Goal: Book appointment/travel/reservation

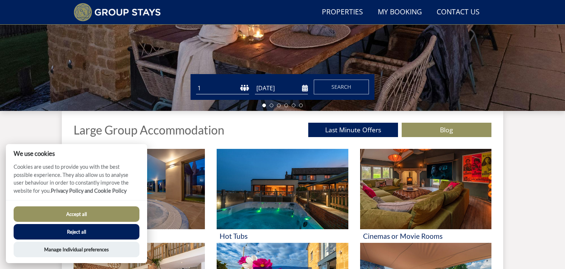
scroll to position [192, 0]
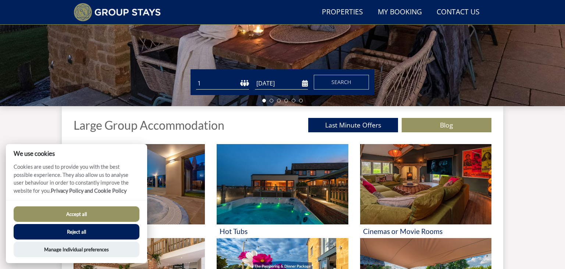
click at [289, 84] on input "[DATE]" at bounding box center [281, 83] width 53 height 12
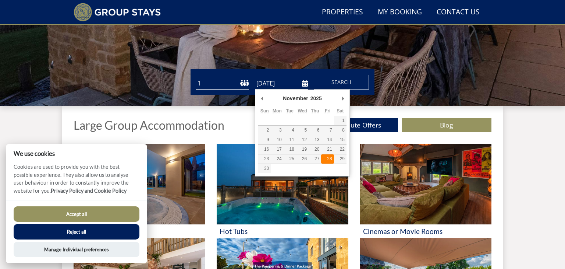
type input "[DATE]"
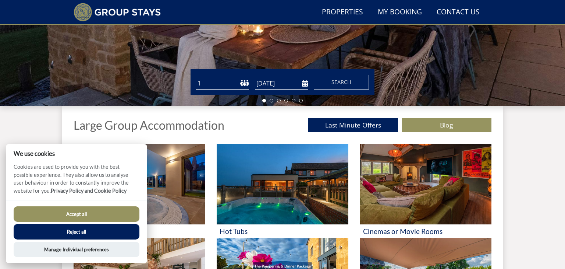
click at [231, 83] on select "1 2 3 4 5 6 7 8 9 10 11 12 13 14 15 16 17 18 19 20 21 22 23 24 25 26 27 28 29 3…" at bounding box center [222, 83] width 53 height 12
select select "10"
click at [196, 77] on select "1 2 3 4 5 6 7 8 9 10 11 12 13 14 15 16 17 18 19 20 21 22 23 24 25 26 27 28 29 3…" at bounding box center [222, 83] width 53 height 12
click at [111, 210] on button "Accept all" at bounding box center [77, 213] width 126 height 15
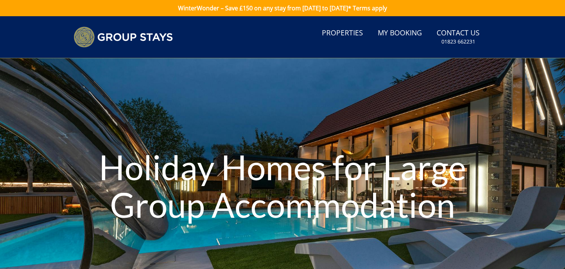
scroll to position [209, 0]
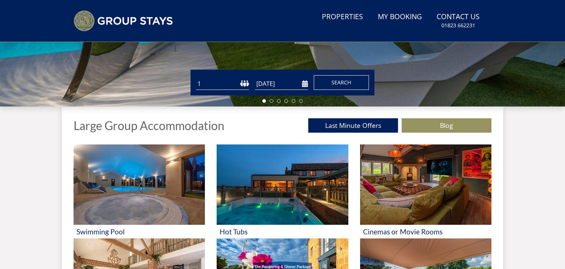
click at [347, 80] on span "Search" at bounding box center [341, 82] width 20 height 7
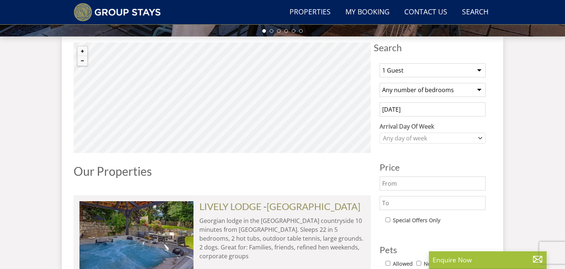
scroll to position [261, 0]
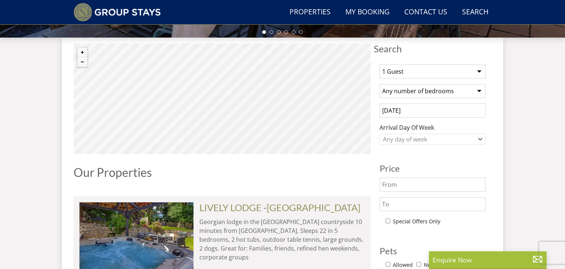
click at [451, 69] on select "1 Guest 2 Guests 3 Guests 4 Guests 5 Guests 6 Guests 7 Guests 8 Guests 9 Guests…" at bounding box center [433, 71] width 106 height 14
select select "10"
click at [380, 64] on select "1 Guest 2 Guests 3 Guests 4 Guests 5 Guests 6 Guests 7 Guests 8 Guests 9 Guests…" at bounding box center [433, 71] width 106 height 14
click at [426, 93] on select "Any number of bedrooms 4 Bedrooms 5 Bedrooms 6 Bedrooms 7 Bedrooms 8 Bedrooms 9…" at bounding box center [433, 91] width 106 height 14
select select "5"
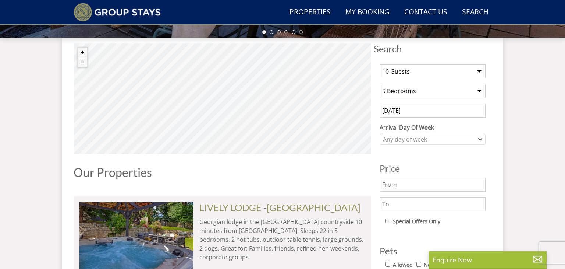
click at [380, 84] on select "Any number of bedrooms 4 Bedrooms 5 Bedrooms 6 Bedrooms 7 Bedrooms 8 Bedrooms 9…" at bounding box center [433, 91] width 106 height 14
click at [416, 112] on input "[DATE]" at bounding box center [433, 110] width 106 height 14
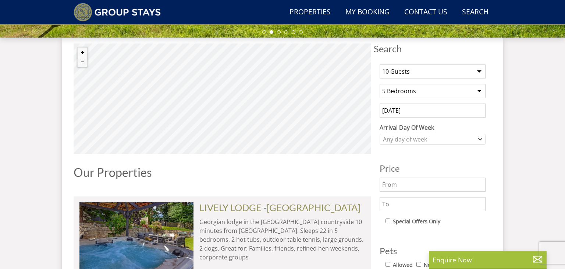
click at [415, 110] on input "26/09/2025" at bounding box center [433, 110] width 106 height 14
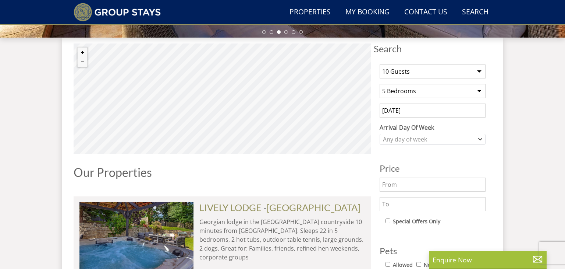
click at [452, 178] on input "text" at bounding box center [433, 184] width 106 height 14
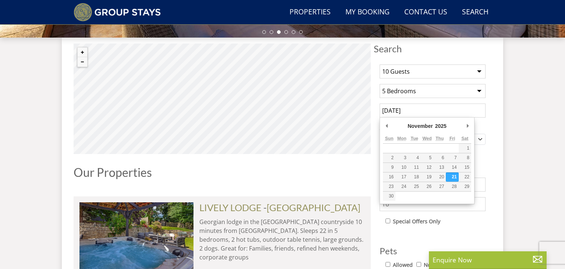
click at [465, 111] on input "21/11/2025" at bounding box center [433, 110] width 106 height 14
type input "28/11/2025"
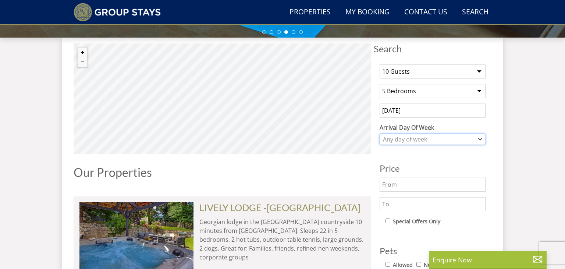
click at [432, 142] on div "Any day of week" at bounding box center [428, 139] width 95 height 8
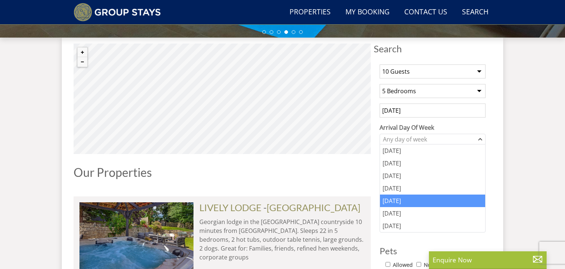
click at [402, 204] on div "Friday" at bounding box center [432, 200] width 105 height 13
click at [351, 180] on div "Our Properties" at bounding box center [222, 175] width 297 height 19
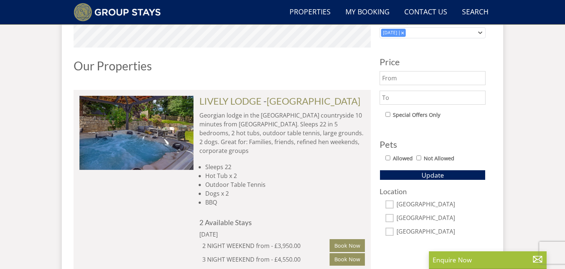
scroll to position [368, 0]
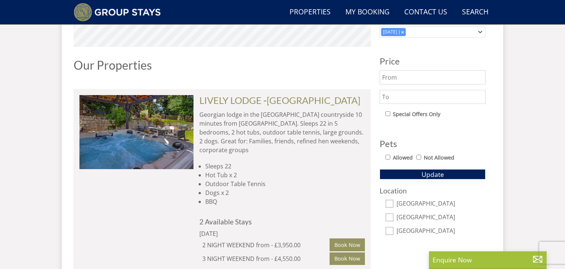
click at [430, 174] on span "Update" at bounding box center [433, 174] width 22 height 9
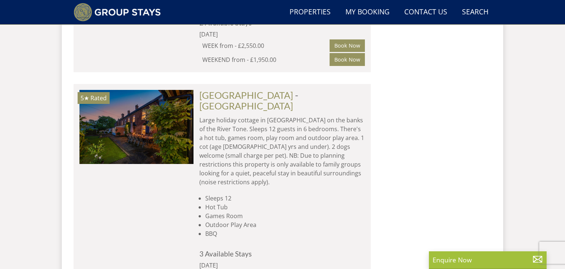
scroll to position [1024, 0]
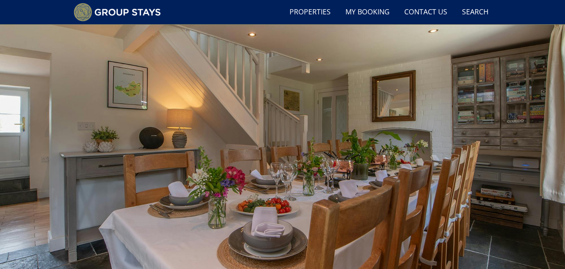
scroll to position [19, 0]
select select "10"
select select "5"
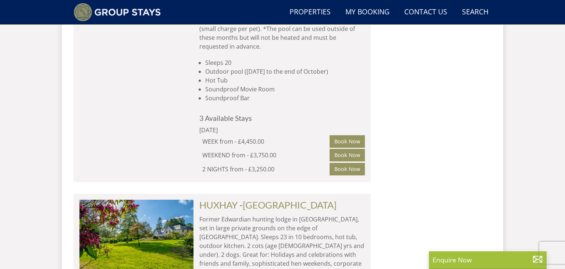
scroll to position [4534, 0]
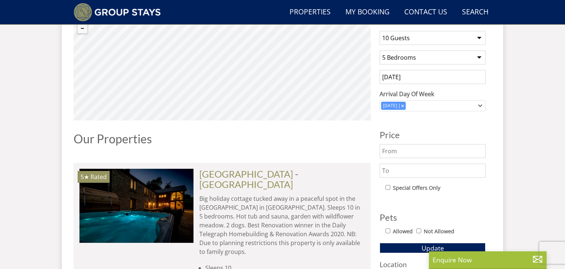
scroll to position [293, 0]
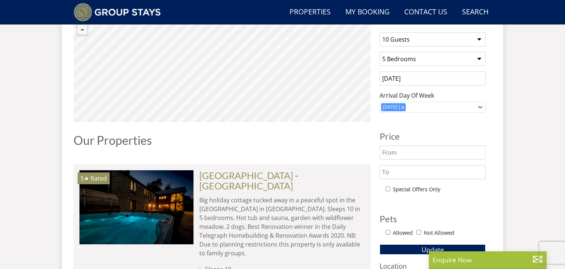
click at [388, 149] on input "text" at bounding box center [433, 152] width 106 height 14
type input "1000"
type input "1"
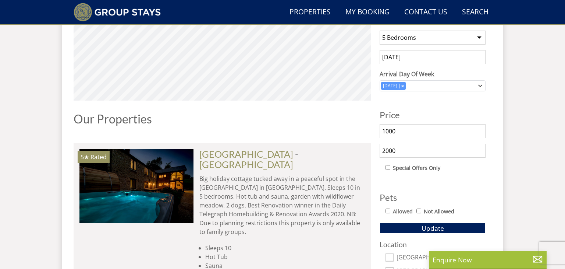
scroll to position [319, 0]
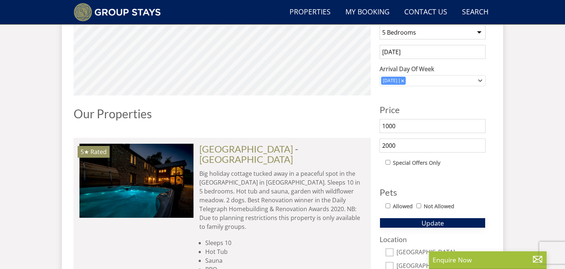
type input "2000"
click at [420, 221] on button "Update" at bounding box center [433, 222] width 106 height 10
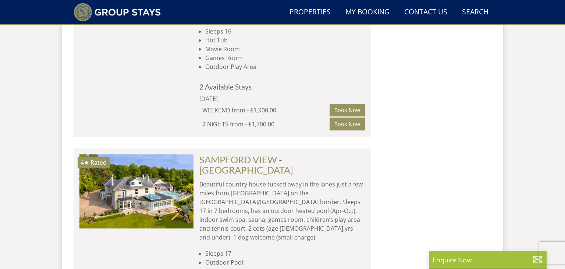
scroll to position [1807, 0]
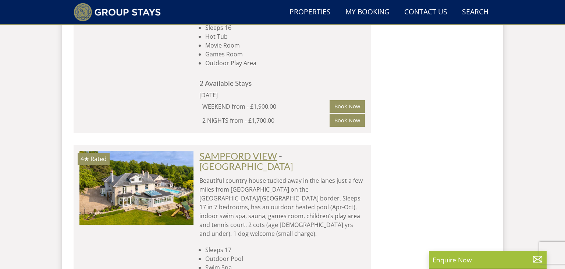
click at [262, 150] on link "SAMPFORD VIEW" at bounding box center [238, 155] width 78 height 11
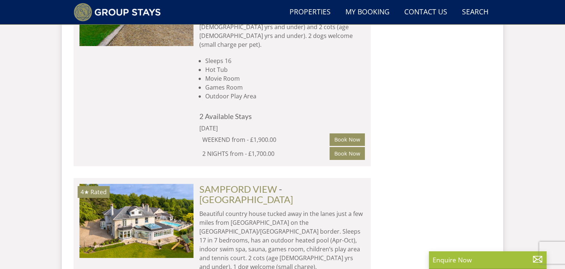
scroll to position [1782, 0]
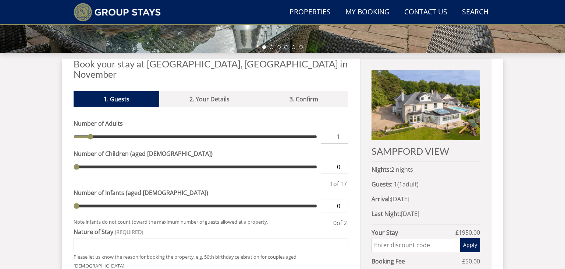
scroll to position [246, 0]
type input "2"
type input "3"
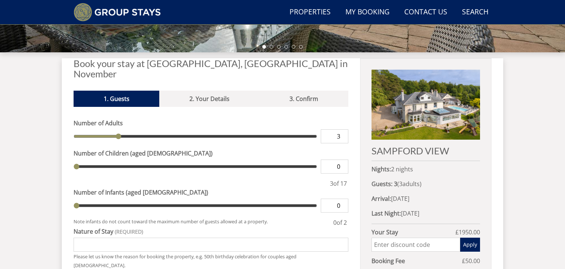
type input "4"
type input "5"
type input "6"
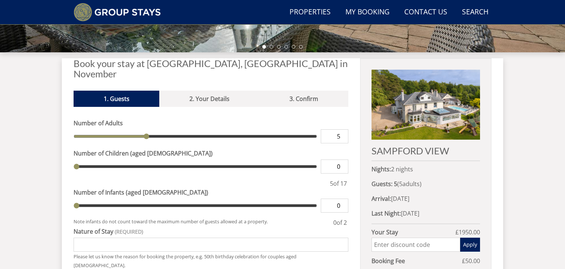
type input "6"
type input "7"
type input "8"
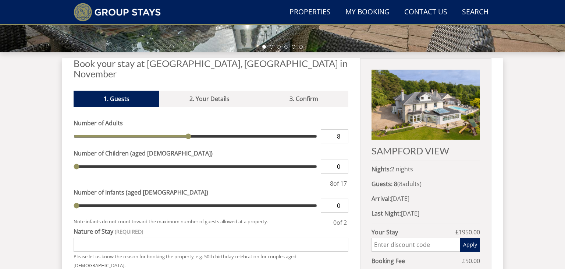
type input "9"
type input "10"
drag, startPoint x: 92, startPoint y: 126, endPoint x: 219, endPoint y: 130, distance: 127.0
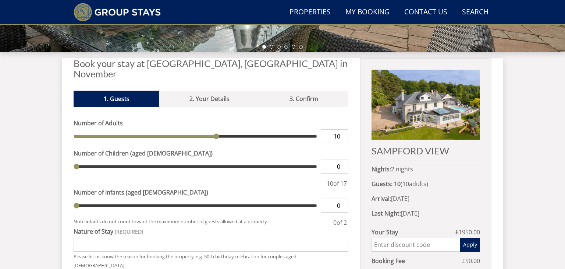
type input "10"
click at [219, 130] on input "range" at bounding box center [195, 136] width 243 height 14
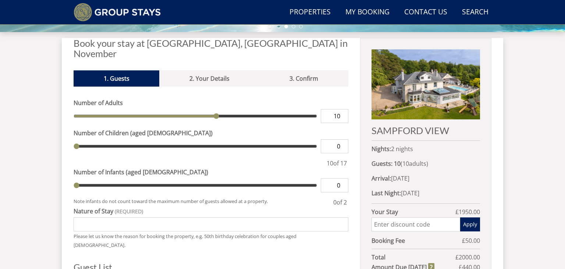
scroll to position [266, 0]
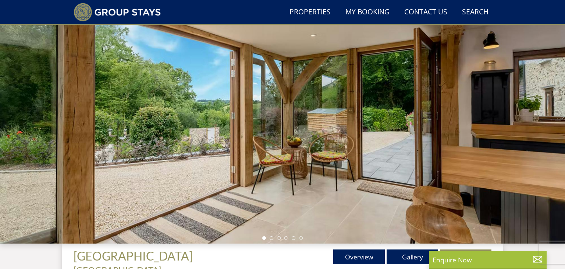
scroll to position [53, 0]
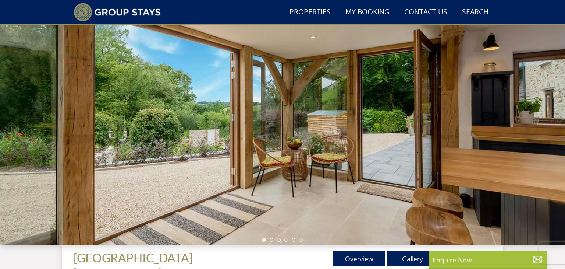
click at [285, 135] on div at bounding box center [282, 115] width 565 height 257
click at [270, 240] on li at bounding box center [272, 240] width 4 height 4
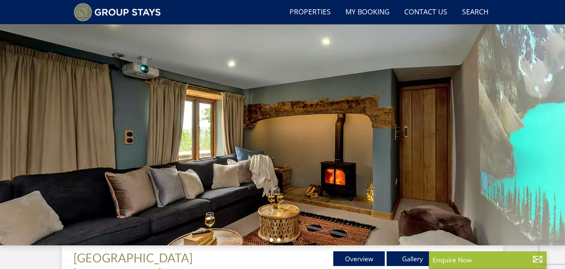
click at [280, 240] on li at bounding box center [279, 240] width 4 height 4
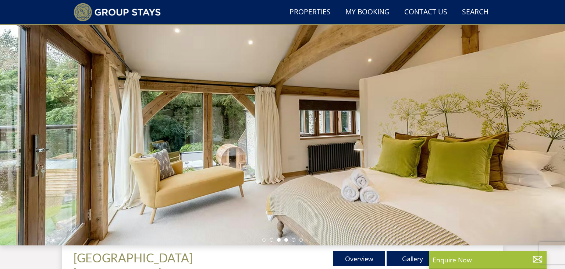
click at [286, 240] on li at bounding box center [286, 240] width 4 height 4
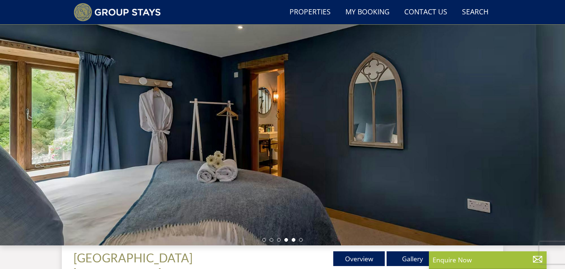
click at [292, 240] on li at bounding box center [294, 240] width 4 height 4
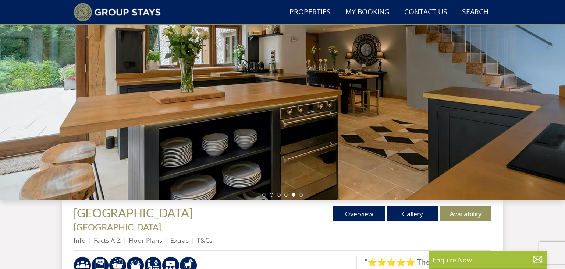
click at [334, 182] on div at bounding box center [282, 71] width 565 height 257
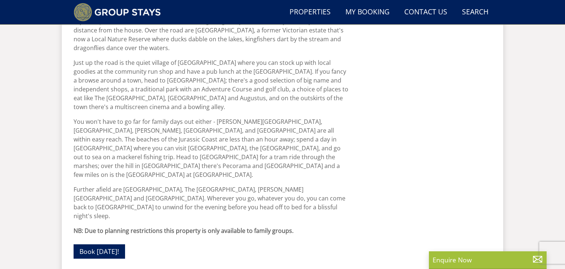
scroll to position [531, 0]
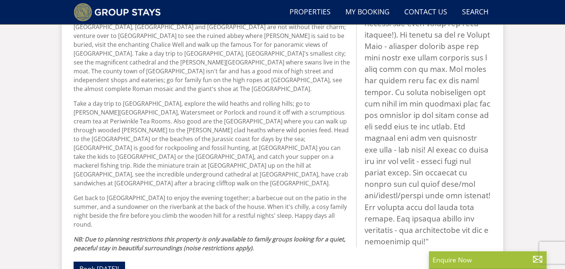
scroll to position [555, 0]
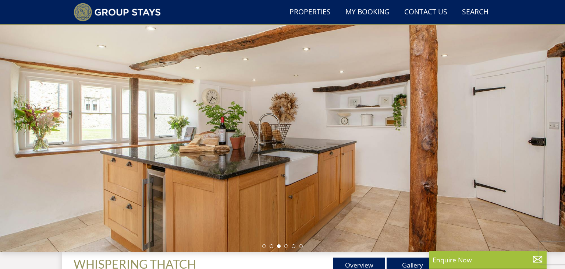
scroll to position [46, 0]
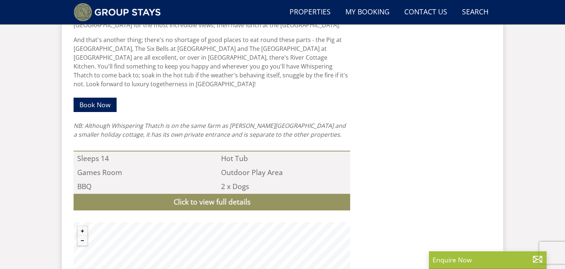
scroll to position [640, 0]
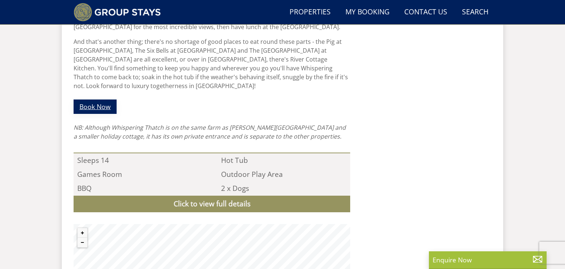
click at [105, 99] on link "Book Now" at bounding box center [95, 106] width 43 height 14
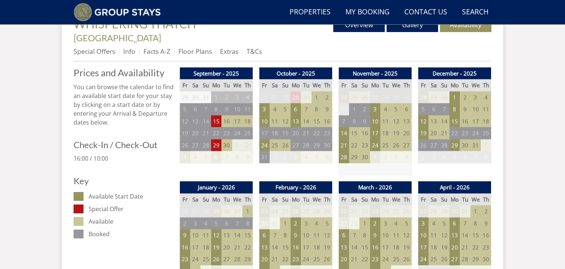
scroll to position [296, 0]
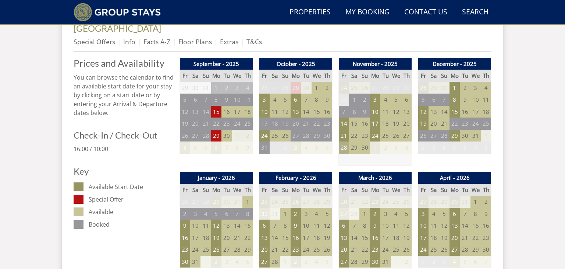
click at [345, 141] on td "28" at bounding box center [344, 147] width 10 height 12
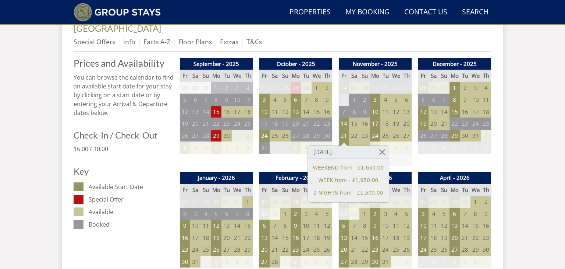
click at [366, 141] on td "30" at bounding box center [364, 147] width 10 height 12
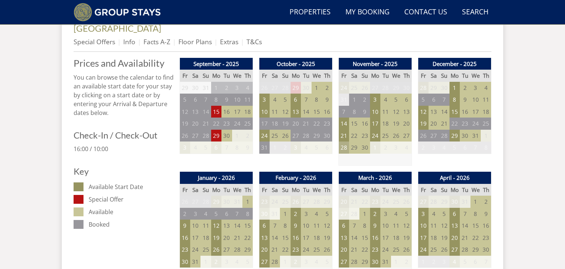
click at [345, 141] on td "28" at bounding box center [344, 147] width 10 height 12
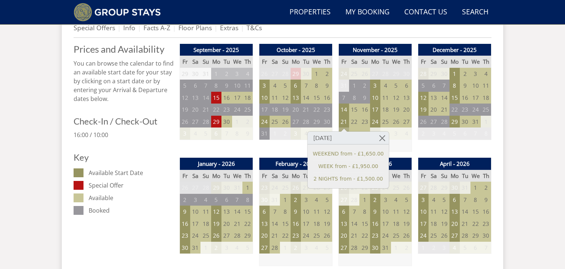
scroll to position [312, 0]
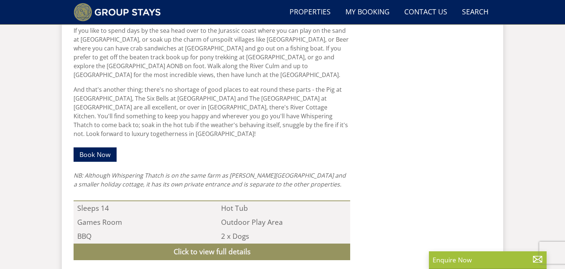
scroll to position [605, 0]
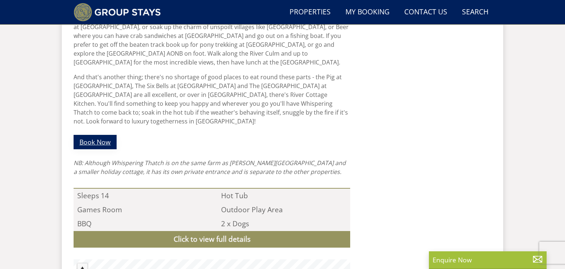
click at [102, 135] on link "Book Now" at bounding box center [95, 142] width 43 height 14
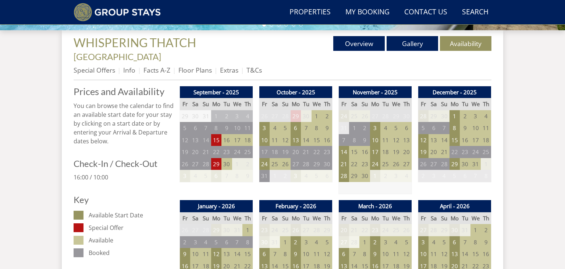
scroll to position [267, 0]
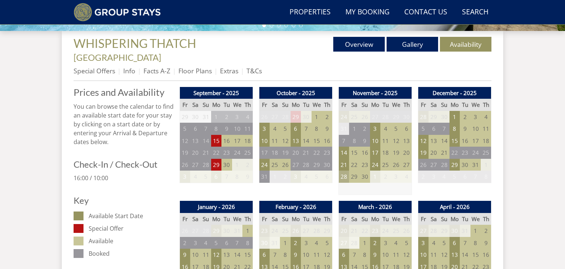
click at [346, 170] on td "28" at bounding box center [344, 176] width 10 height 12
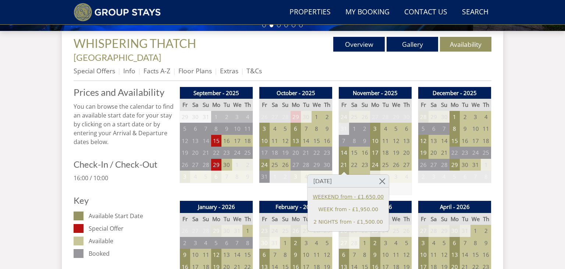
click at [363, 194] on link "WEEKEND from - £1,650.00" at bounding box center [348, 197] width 71 height 8
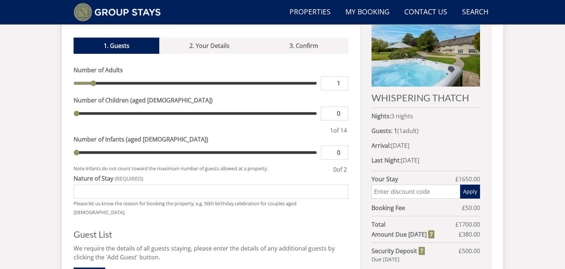
scroll to position [298, 0]
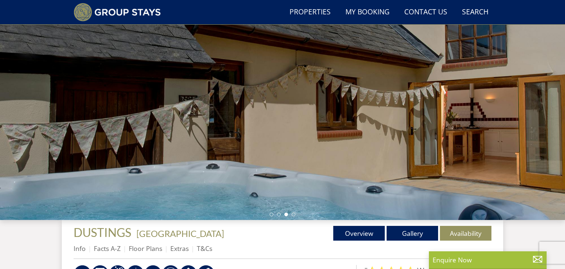
scroll to position [75, 0]
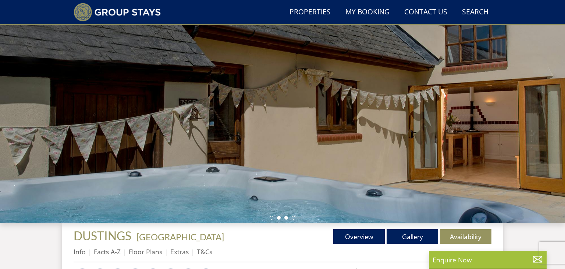
click at [278, 218] on li at bounding box center [279, 218] width 4 height 4
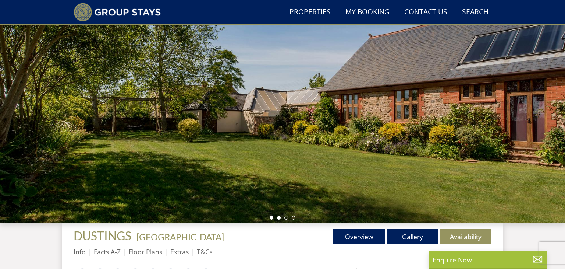
click at [270, 218] on li at bounding box center [272, 218] width 4 height 4
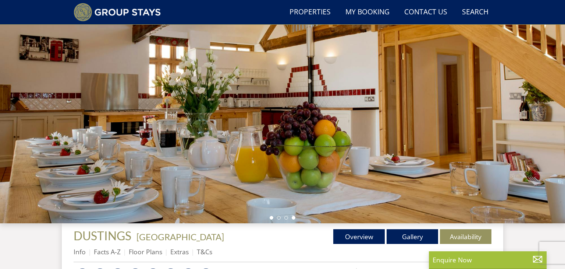
click at [293, 217] on li at bounding box center [294, 218] width 4 height 4
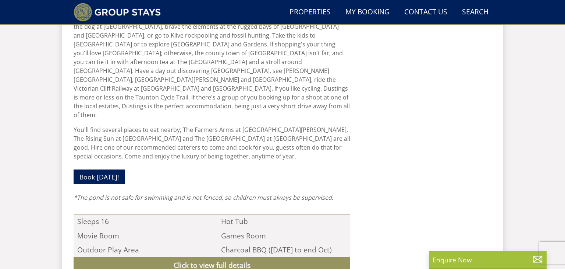
scroll to position [618, 0]
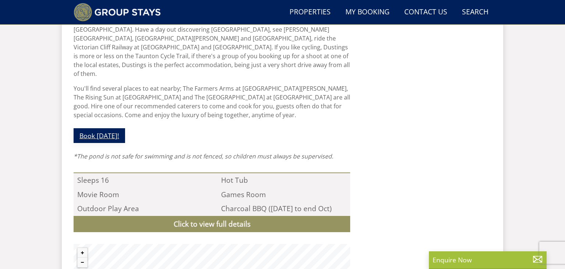
click at [104, 128] on link "Book [DATE]!" at bounding box center [99, 135] width 51 height 14
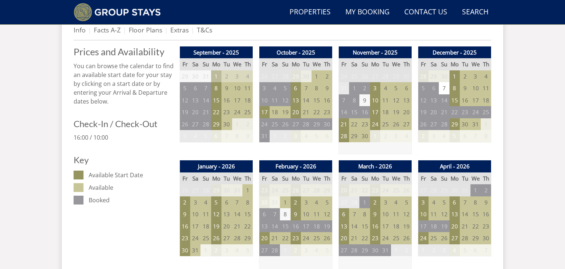
scroll to position [298, 0]
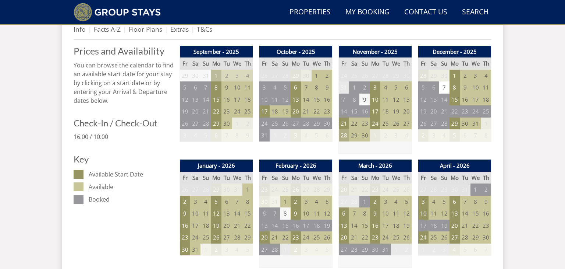
click at [344, 136] on td "28" at bounding box center [344, 135] width 10 height 12
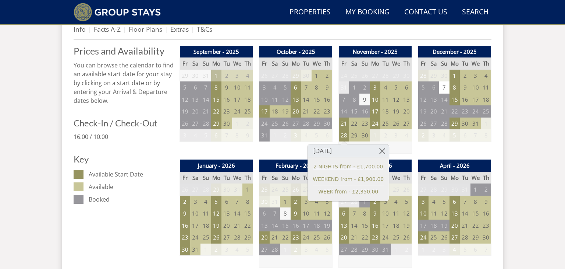
click at [340, 166] on link "2 NIGHTS from - £1,700.00" at bounding box center [348, 167] width 71 height 8
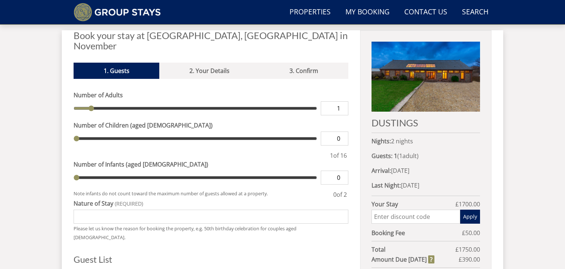
scroll to position [274, 0]
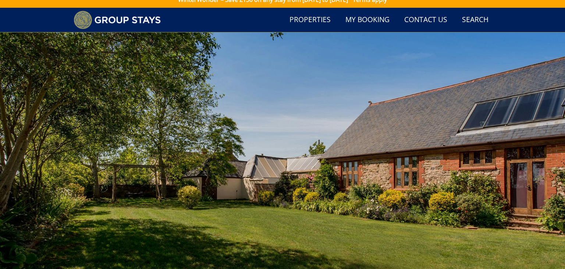
scroll to position [6, 0]
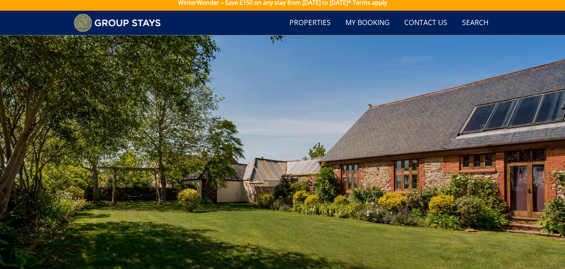
scroll to position [298, 0]
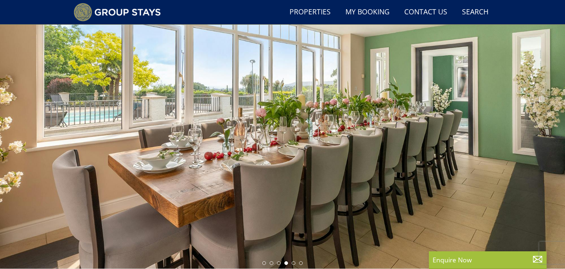
scroll to position [28, 0]
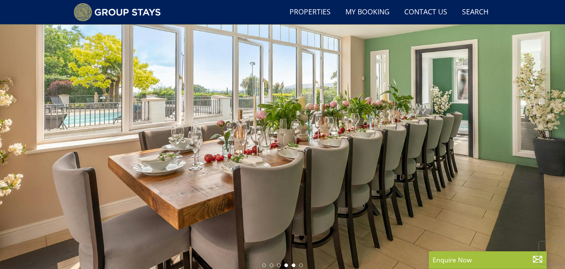
click at [293, 265] on li at bounding box center [294, 265] width 4 height 4
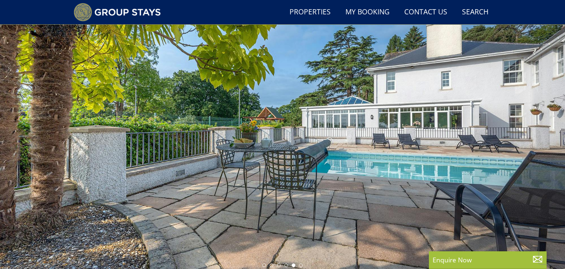
click at [304, 265] on div at bounding box center [282, 141] width 565 height 257
click at [301, 264] on li at bounding box center [301, 265] width 4 height 4
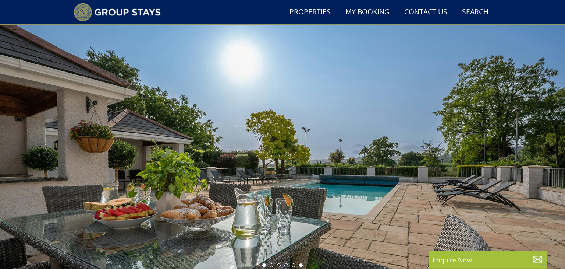
click at [264, 263] on li at bounding box center [264, 265] width 4 height 4
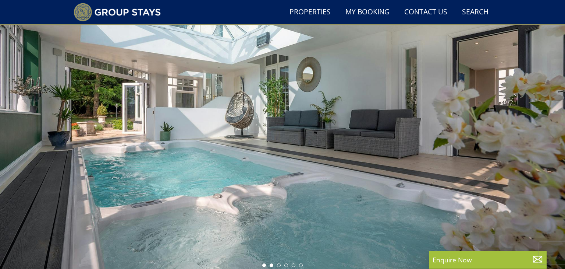
click at [271, 265] on li at bounding box center [272, 265] width 4 height 4
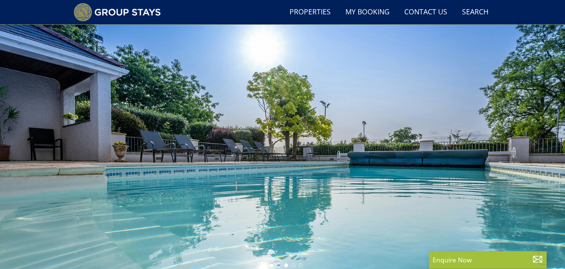
click at [287, 265] on li at bounding box center [286, 265] width 4 height 4
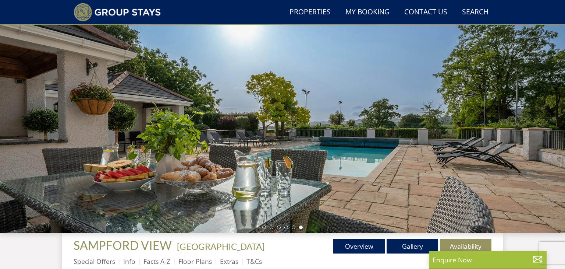
scroll to position [63, 0]
